Goal: Task Accomplishment & Management: Complete application form

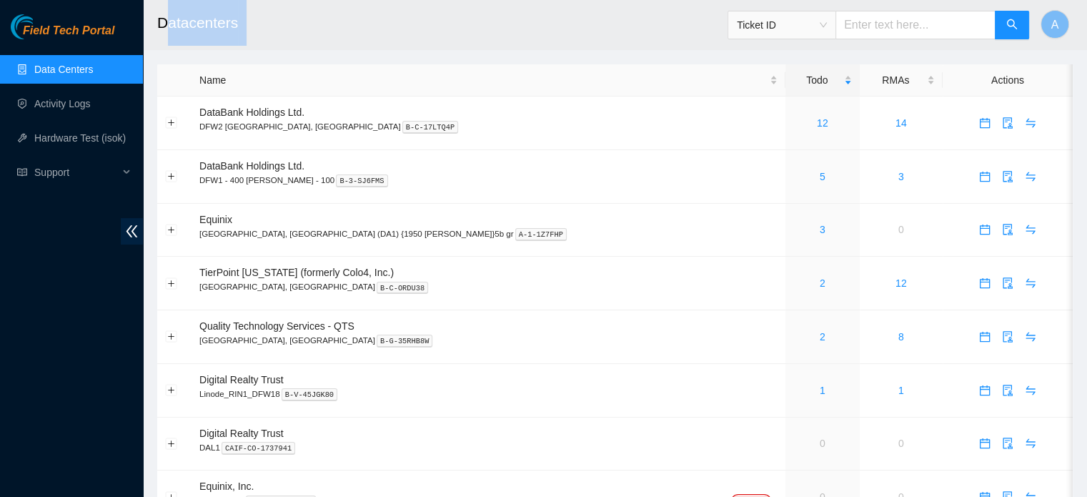
drag, startPoint x: 163, startPoint y: 21, endPoint x: 276, endPoint y: 26, distance: 113.0
click at [276, 26] on h2 "Datacenters" at bounding box center [527, 23] width 741 height 46
click at [346, 16] on h2 "Datacenters" at bounding box center [527, 23] width 741 height 46
click at [66, 101] on link "Activity Logs" at bounding box center [62, 103] width 56 height 11
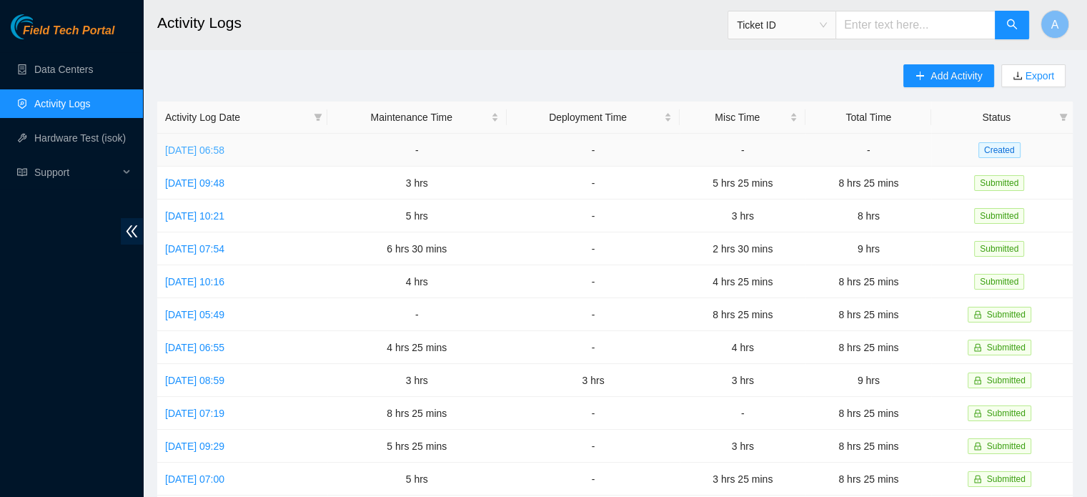
click at [196, 148] on link "Fri, 03 Oct 2025 06:58" at bounding box center [194, 149] width 59 height 11
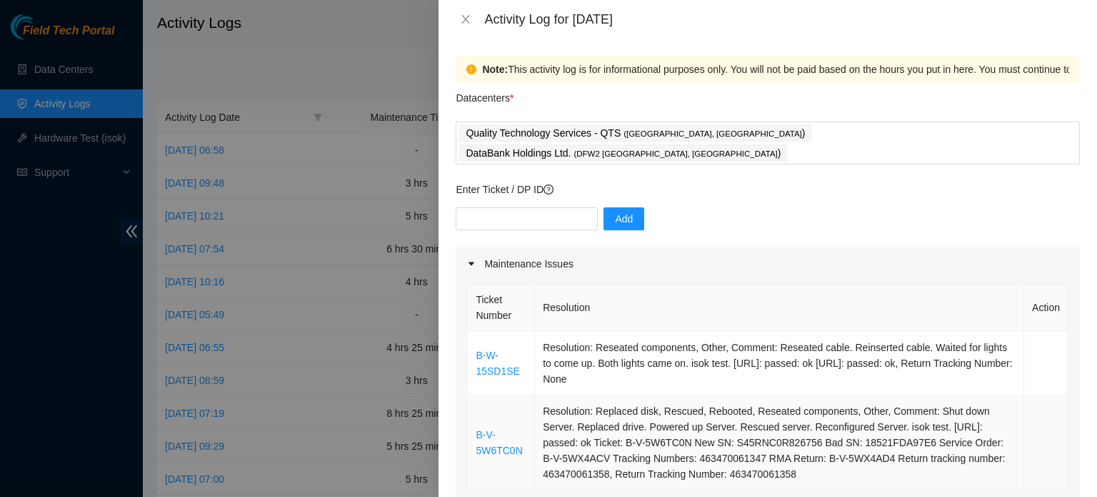
drag, startPoint x: 472, startPoint y: 331, endPoint x: 970, endPoint y: 453, distance: 512.8
click at [970, 453] on tbody "B-W-15SD1SE Resolution: Reseated components, Other, Comment: Reseated cable. Re…" at bounding box center [768, 411] width 601 height 159
copy tbody "B-W-15SD1SE Resolution: Reseated components, Other, Comment: Reseated cable. Re…"
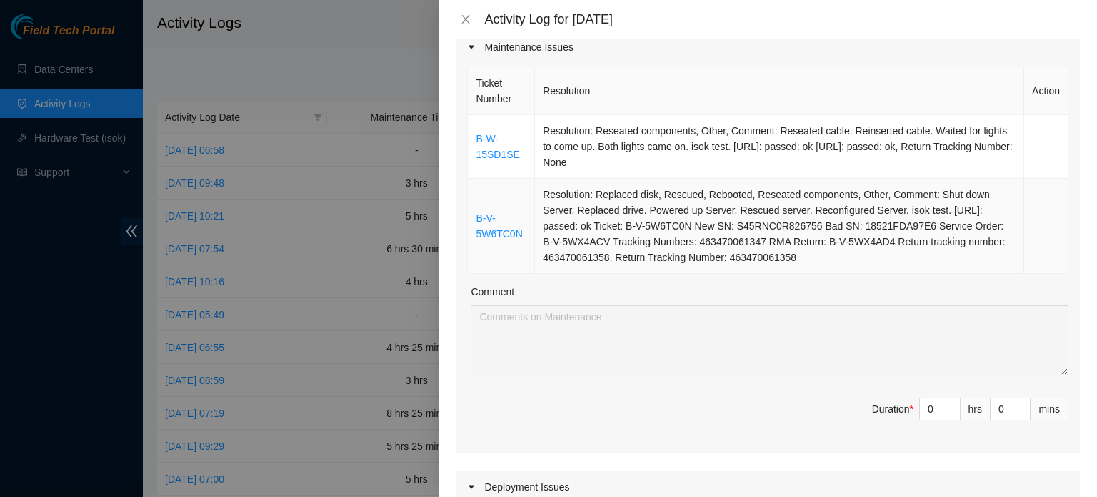
scroll to position [229, 0]
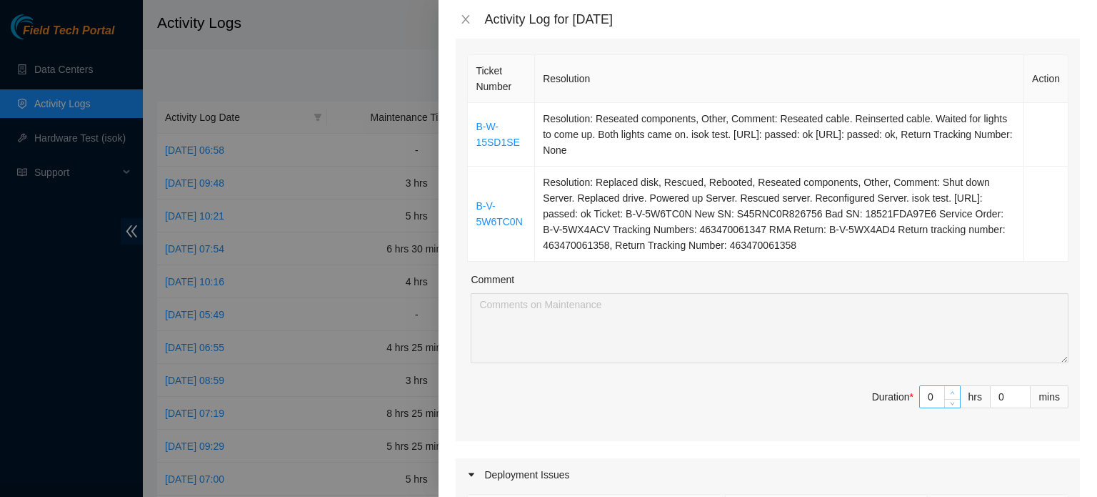
type input "1"
click at [950, 390] on icon "up" at bounding box center [952, 392] width 5 height 5
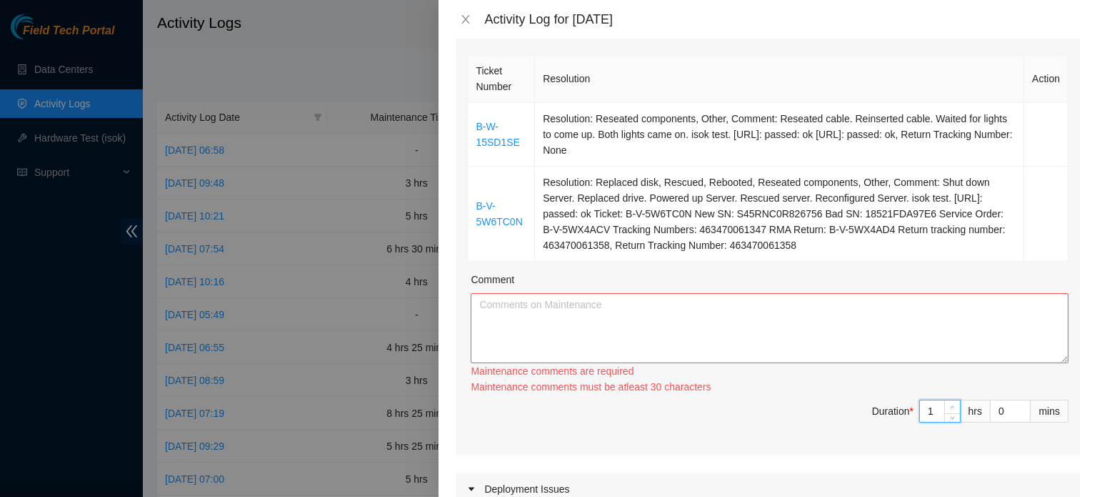
click at [950, 404] on icon "up" at bounding box center [952, 406] width 5 height 5
type input "2"
click at [942, 369] on div "Ticket Number Resolution Action B-W-15SD1SE Resolution: Reseated components, Ot…" at bounding box center [768, 253] width 624 height 404
type input "3"
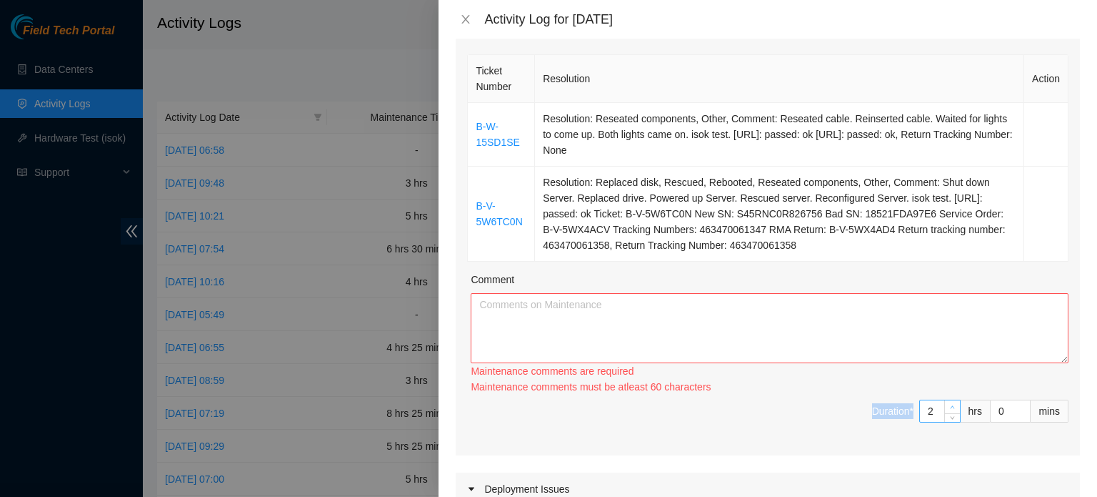
type input "3"
click at [949, 403] on span "up" at bounding box center [953, 407] width 9 height 9
type input "4"
click at [949, 403] on span "up" at bounding box center [953, 407] width 9 height 9
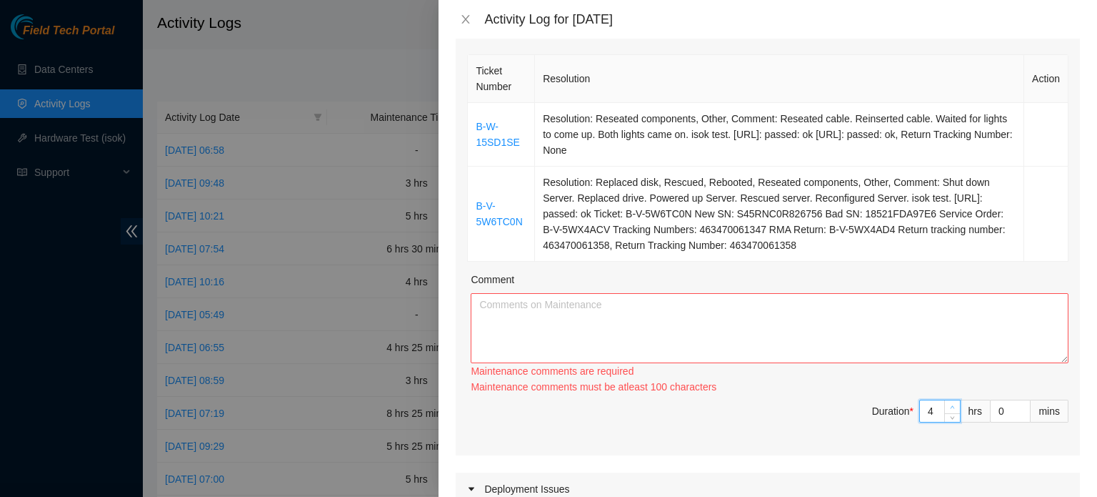
type input "5"
drag, startPoint x: 942, startPoint y: 382, endPoint x: 944, endPoint y: 394, distance: 12.2
click at [945, 400] on div at bounding box center [953, 410] width 16 height 21
type input "4"
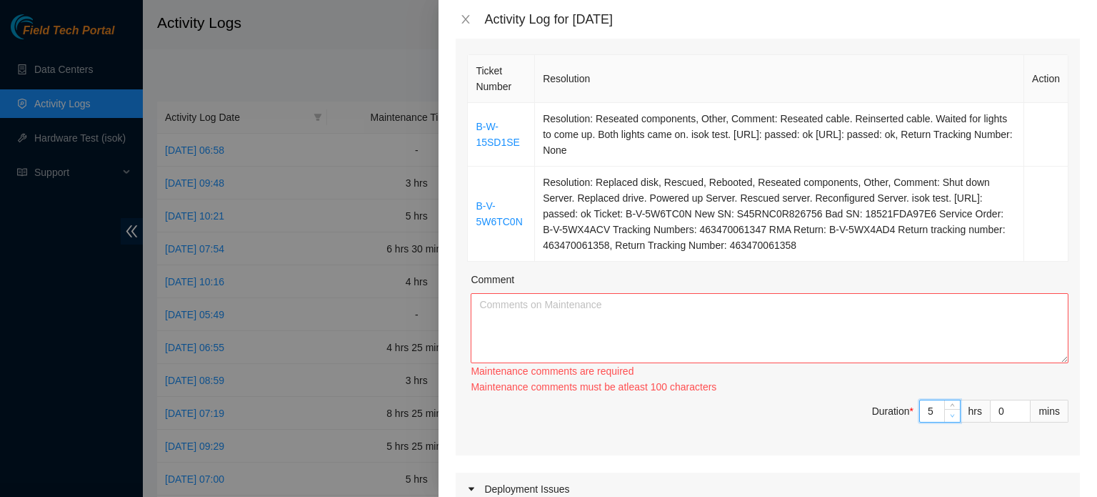
type input "4"
click at [951, 414] on icon "down" at bounding box center [953, 415] width 4 height 3
type input "3"
click at [951, 414] on icon "down" at bounding box center [953, 415] width 4 height 3
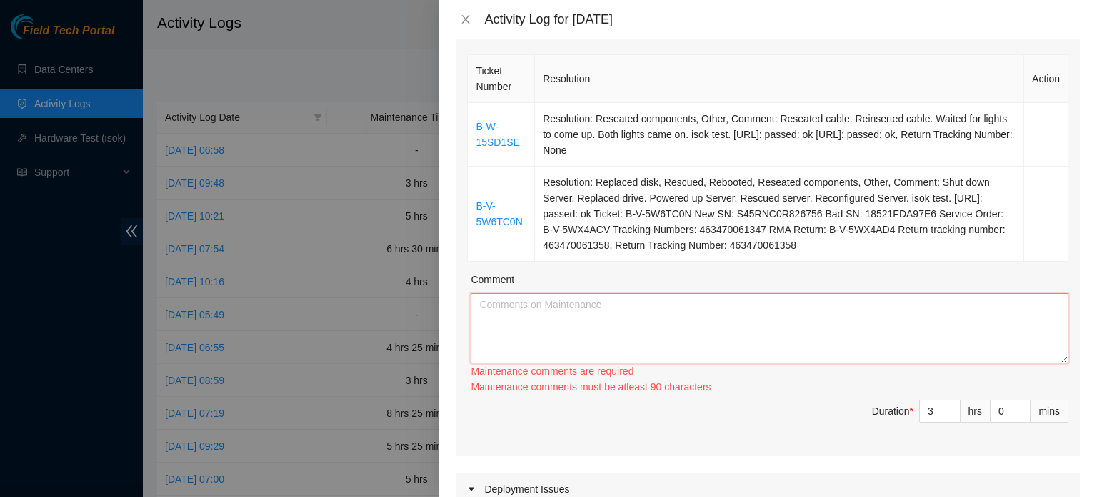
click at [845, 293] on textarea "Comment" at bounding box center [770, 328] width 598 height 70
paste textarea "B-W-15SD1SE Resolution: Reseated components, Other, Comment: Reseated cable. Re…"
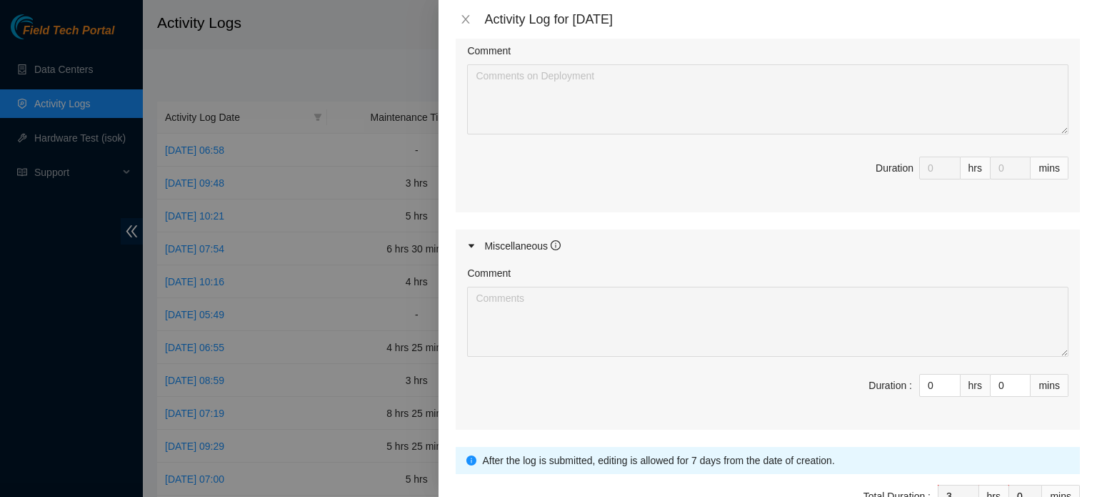
scroll to position [789, 0]
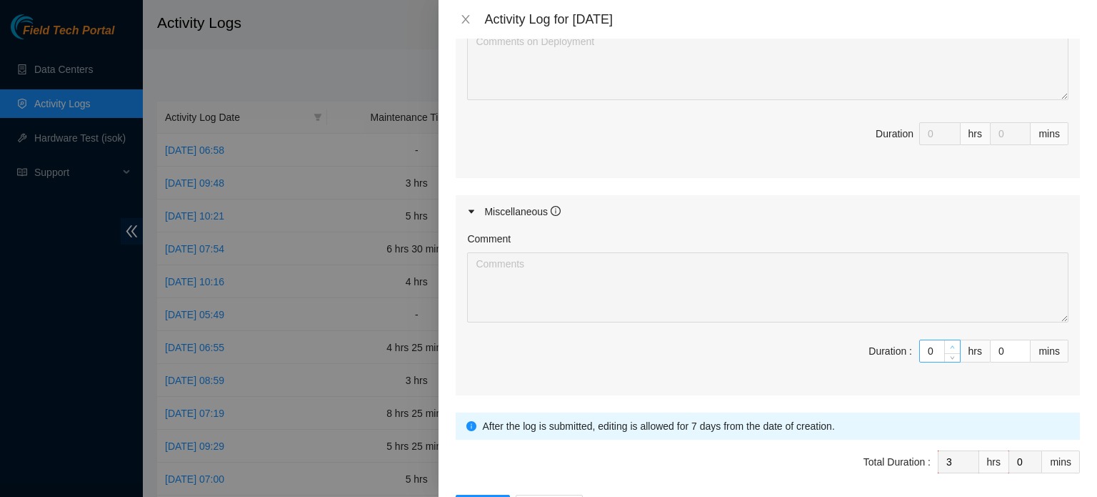
type textarea "B-W-15SD1SE Resolution: Reseated components, Other, Comment: Reseated cable. Re…"
type input "1"
type input "4"
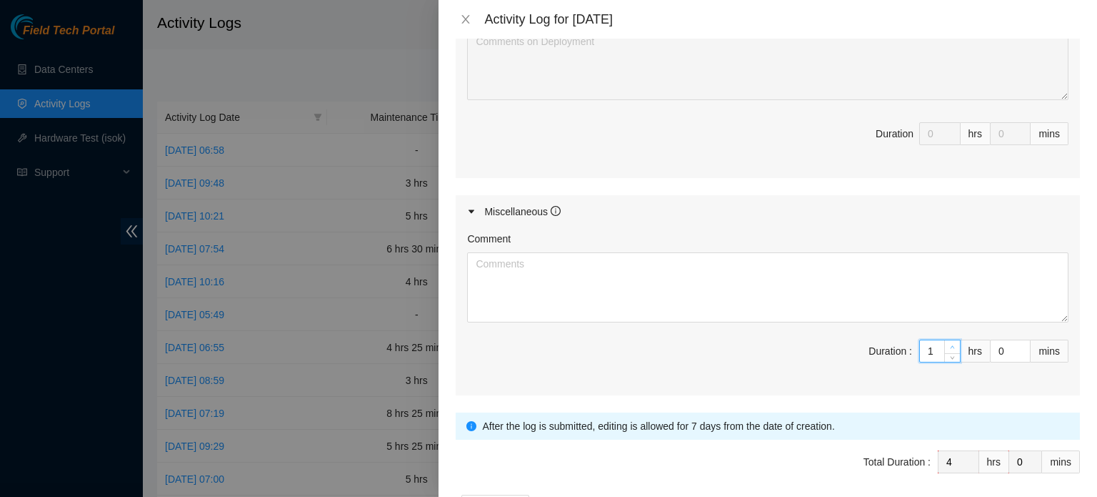
click at [949, 343] on span "up" at bounding box center [953, 347] width 9 height 9
type input "2"
type input "5"
click at [949, 343] on span "up" at bounding box center [953, 347] width 9 height 9
type input "3"
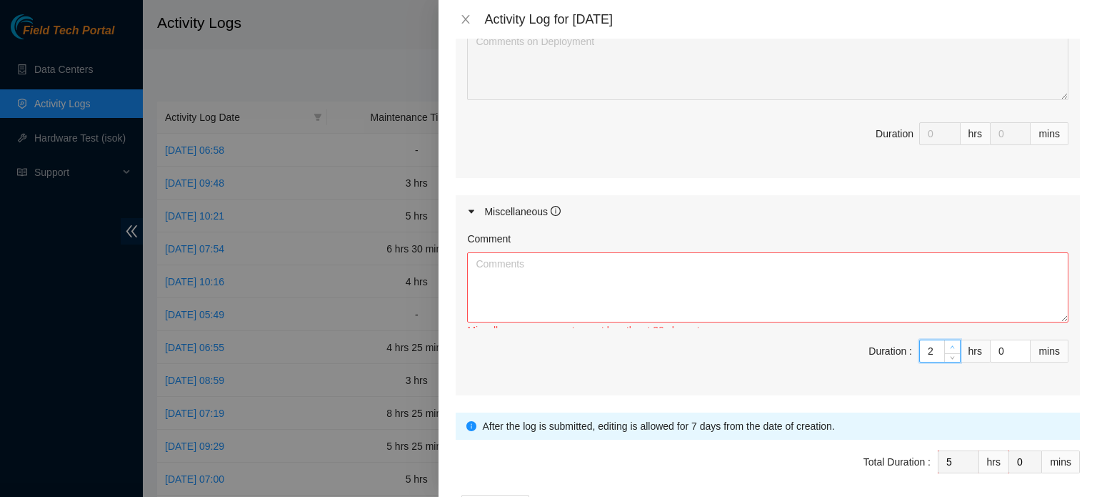
type input "6"
click at [949, 343] on span "up" at bounding box center [953, 347] width 9 height 9
type input "4"
type input "7"
click at [949, 343] on span "up" at bounding box center [953, 347] width 9 height 9
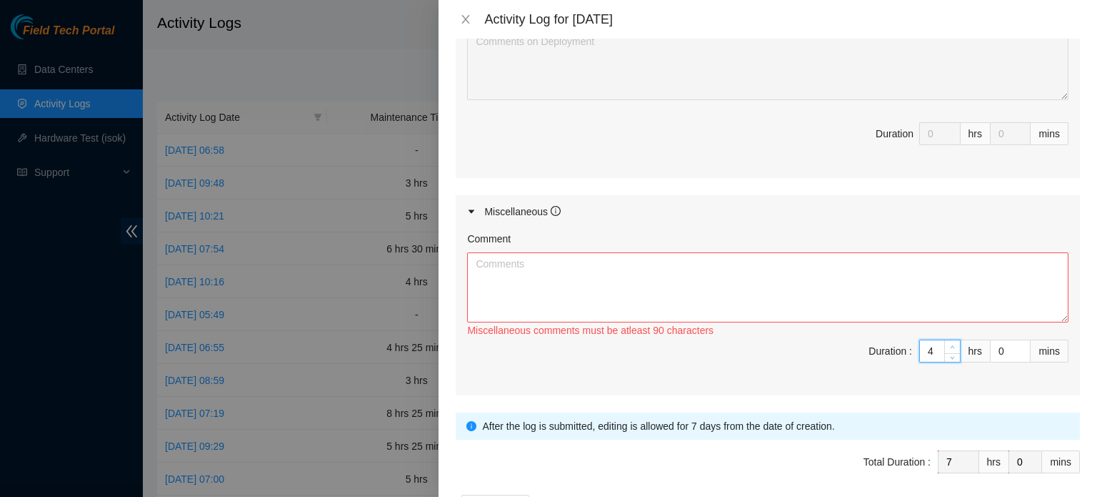
type input "5"
type input "8"
click at [949, 343] on span "up" at bounding box center [953, 347] width 9 height 9
type input "6"
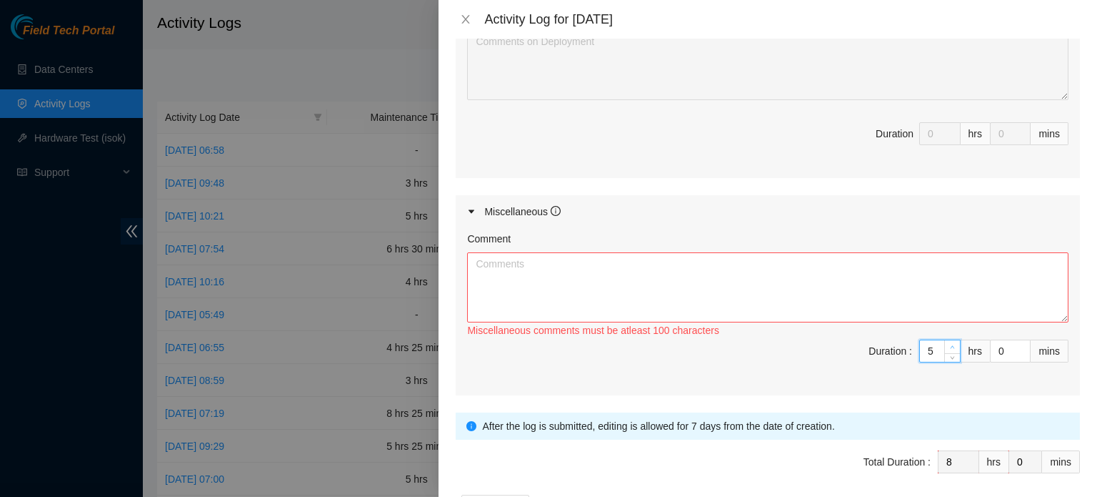
type input "9"
type input "7"
type input "10"
click at [949, 343] on span "up" at bounding box center [953, 347] width 9 height 9
type input "8"
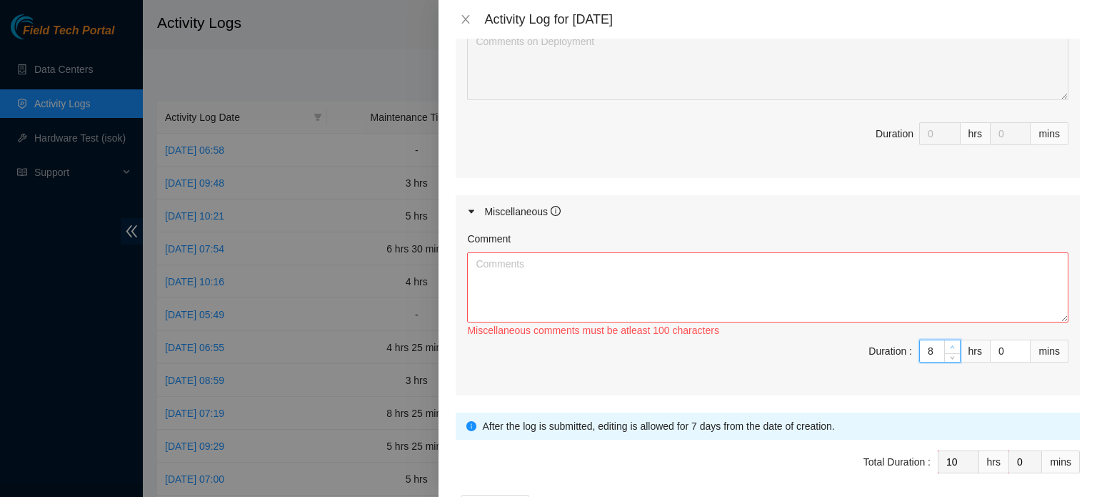
type input "11"
click at [949, 343] on span "up" at bounding box center [953, 347] width 9 height 9
type input "9"
type input "12"
click at [949, 343] on span "up" at bounding box center [953, 347] width 9 height 9
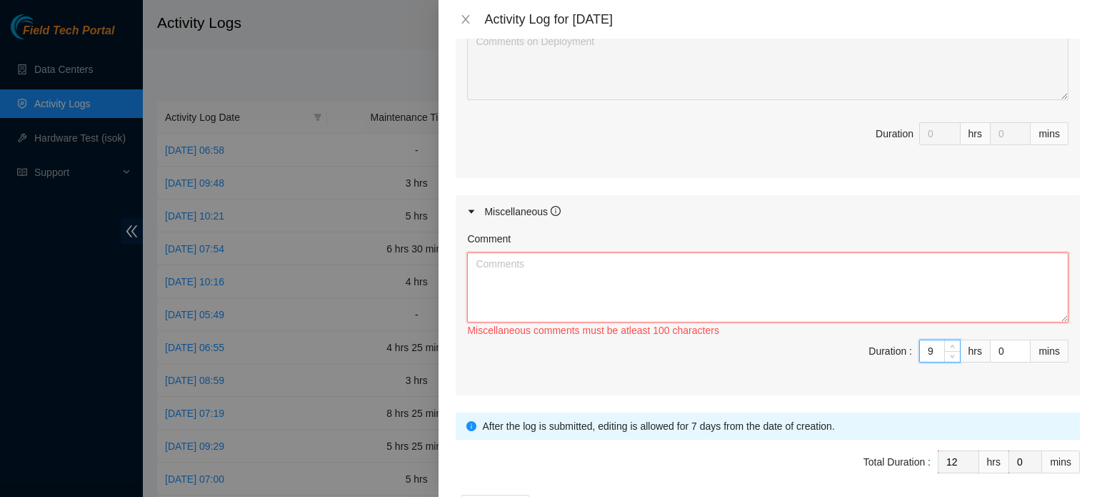
click at [852, 267] on textarea "Comment" at bounding box center [768, 287] width 602 height 70
click at [471, 252] on textarea "Worked on learning how to install ESSL rack" at bounding box center [768, 287] width 602 height 70
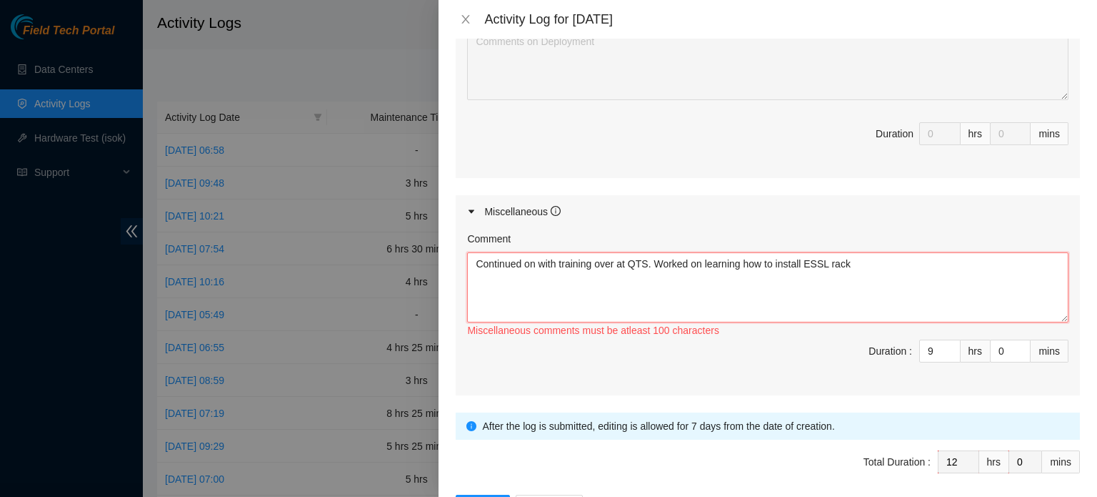
click at [852, 252] on textarea "Continued on with training over at QTS. Worked on learning how to install ESSL …" at bounding box center [768, 287] width 602 height 70
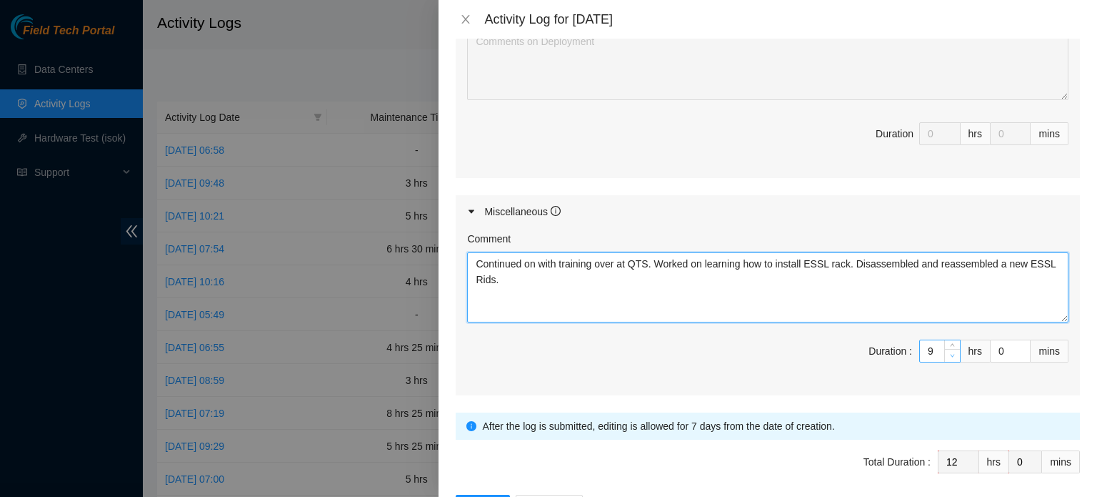
type textarea "Continued on with training over at QTS. Worked on learning how to install ESSL …"
type input "8"
type input "11"
click at [949, 351] on span "down" at bounding box center [953, 355] width 9 height 9
type input "7"
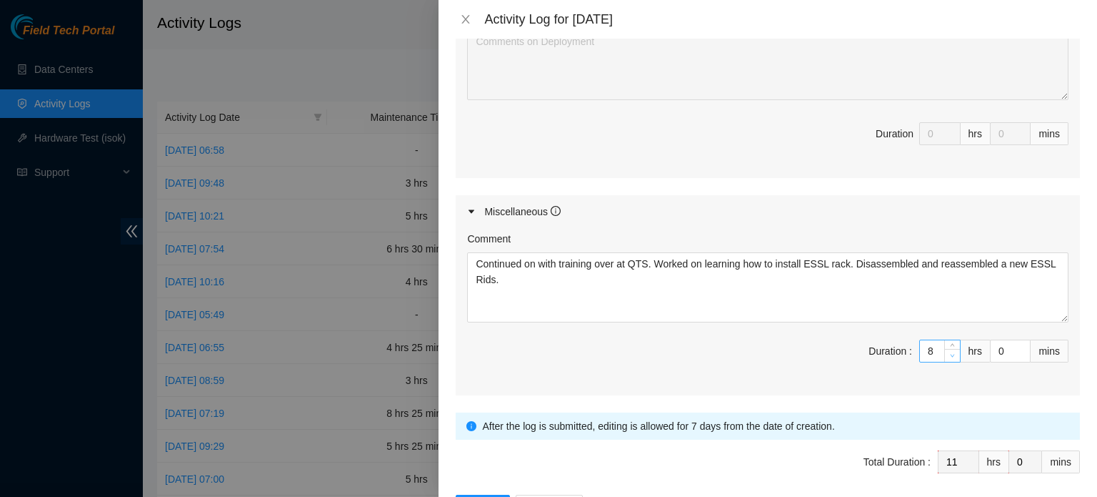
type input "10"
click at [949, 351] on span "down" at bounding box center [953, 355] width 9 height 9
type input "6"
type input "9"
click at [949, 351] on span "down" at bounding box center [953, 355] width 9 height 9
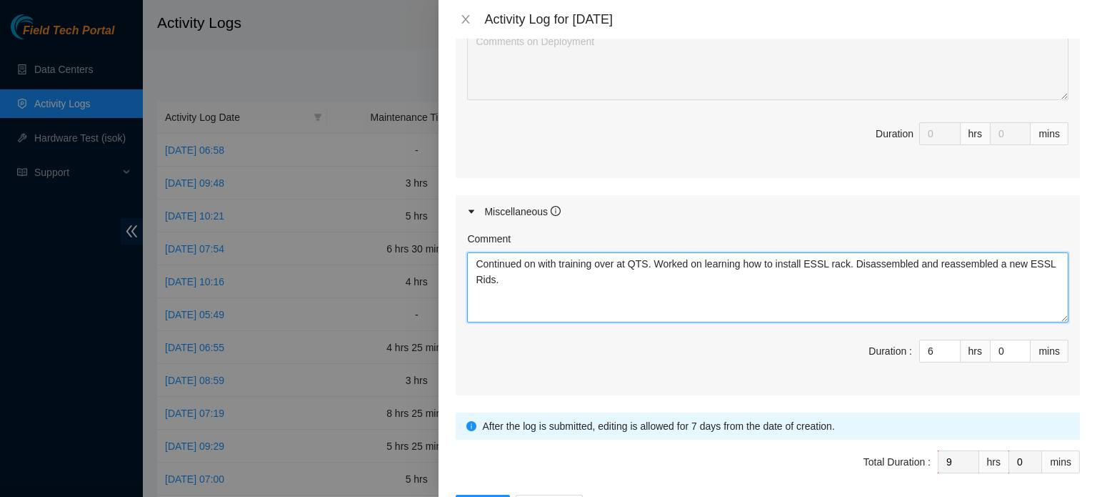
click at [642, 285] on textarea "Continued on with training over at QTS. Worked on learning how to install ESSL …" at bounding box center [768, 287] width 602 height 70
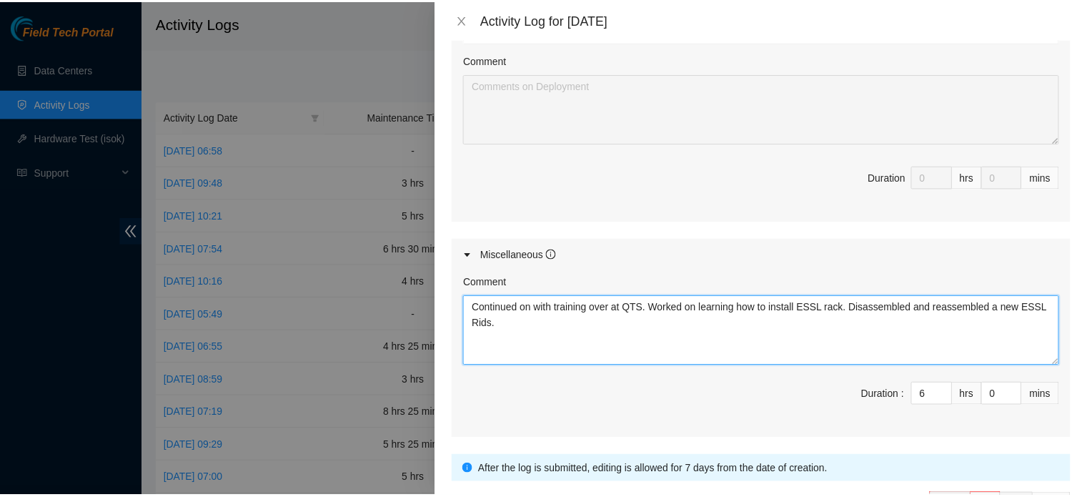
scroll to position [775, 0]
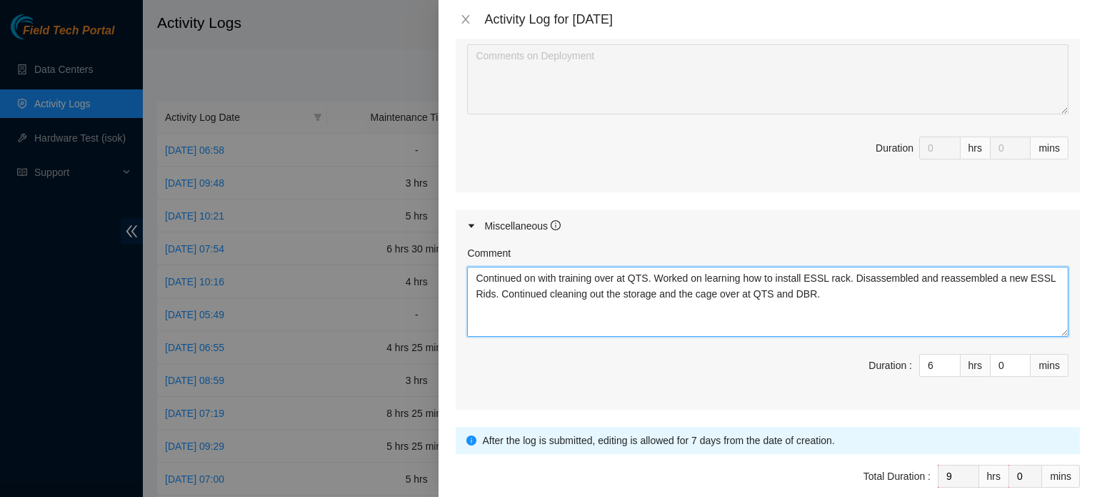
type textarea "Continued on with training over at QTS. Worked on learning how to install ESSL …"
